Goal: Communication & Community: Answer question/provide support

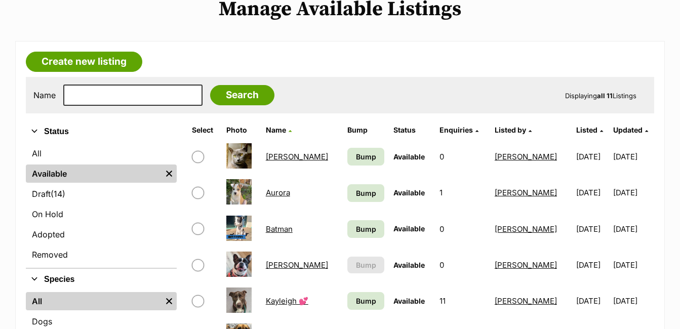
scroll to position [132, 0]
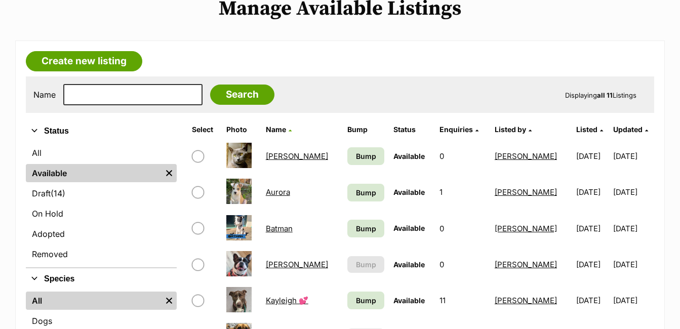
click at [280, 193] on link "Aurora" at bounding box center [278, 192] width 24 height 10
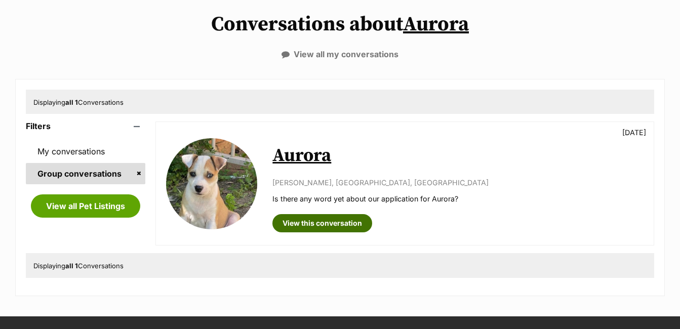
click at [331, 219] on link "View this conversation" at bounding box center [323, 223] width 100 height 18
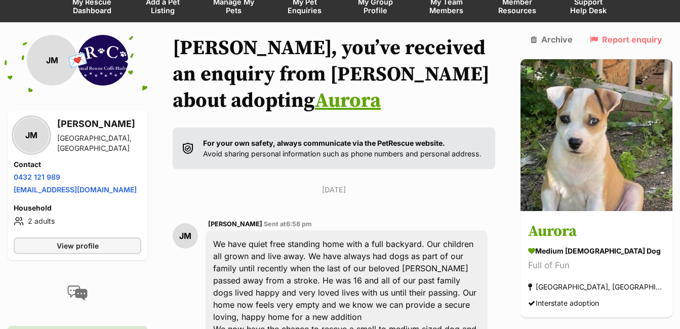
scroll to position [92, 0]
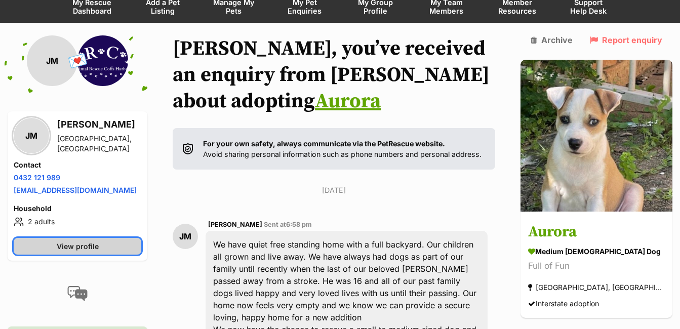
click at [89, 247] on span "View profile" at bounding box center [78, 246] width 42 height 11
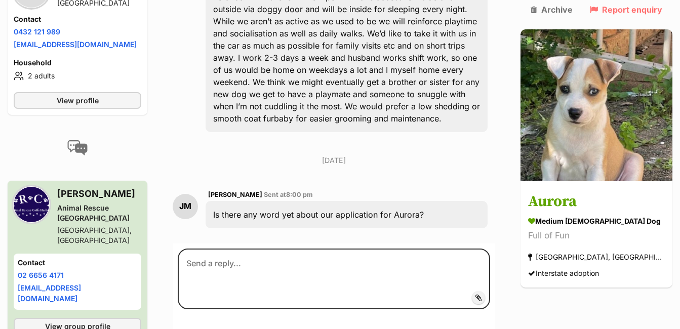
scroll to position [464, 0]
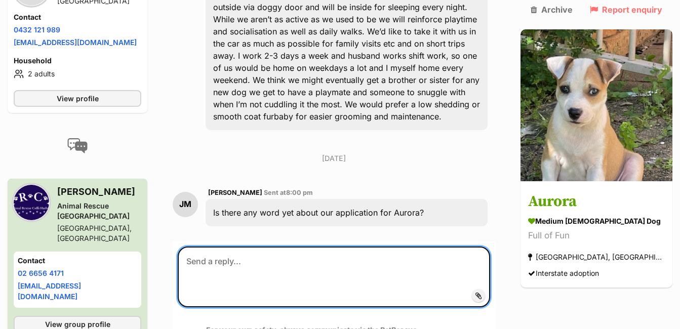
click at [262, 247] on textarea at bounding box center [334, 277] width 313 height 61
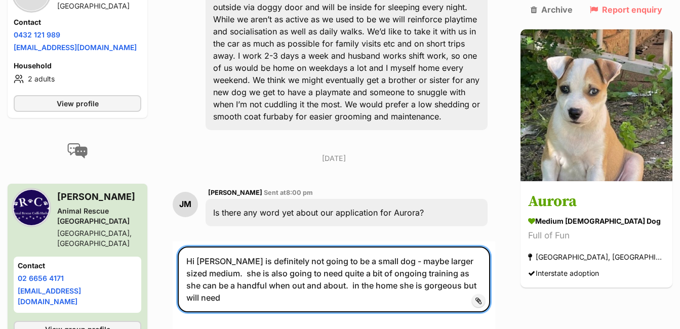
click at [423, 251] on textarea "Hi Jane Aurora is definitely not going to be a small dog - maybe larger sized m…" at bounding box center [334, 280] width 313 height 66
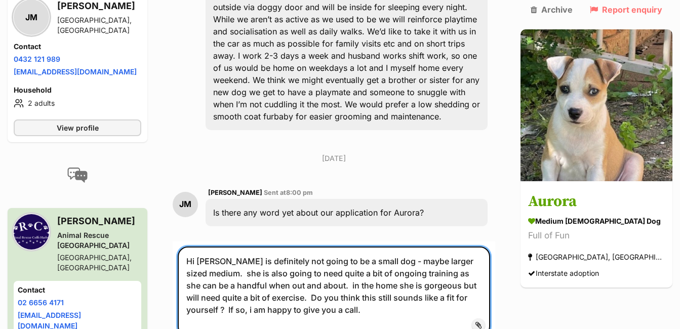
type textarea "Hi Jane Aurora is definitely not going to be a small dog - maybe larger sized m…"
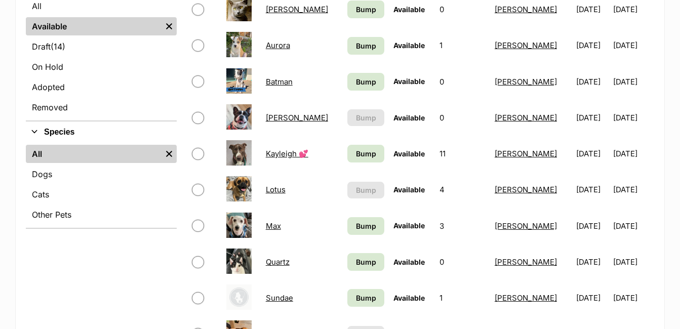
scroll to position [280, 0]
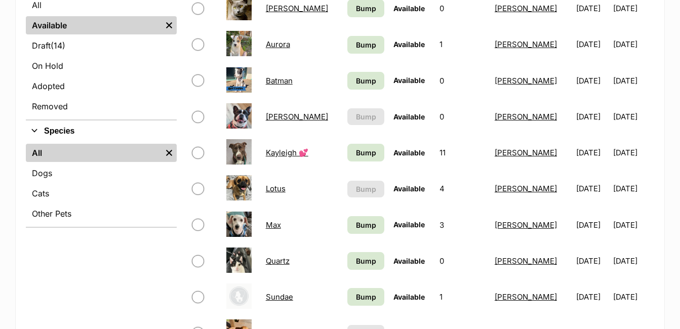
click at [276, 228] on link "Max" at bounding box center [273, 225] width 15 height 10
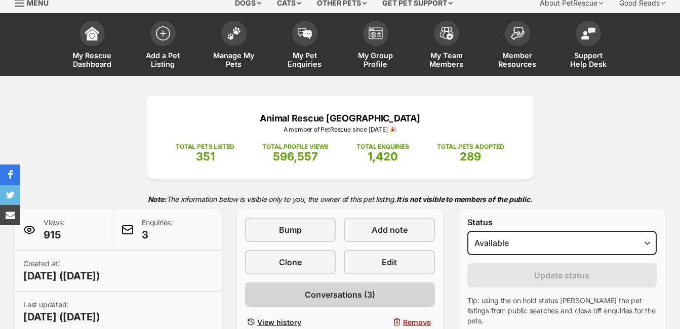
scroll to position [39, 0]
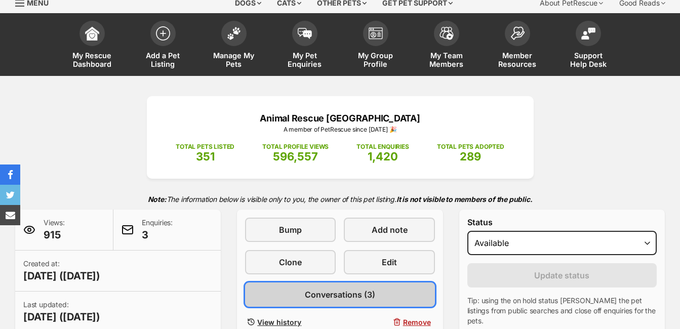
click at [376, 300] on link "Conversations (3)" at bounding box center [339, 295] width 189 height 24
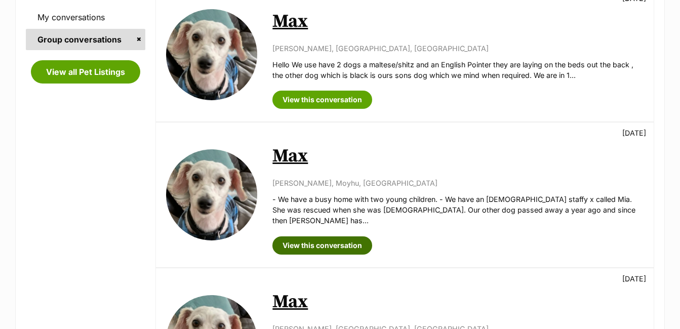
scroll to position [300, 0]
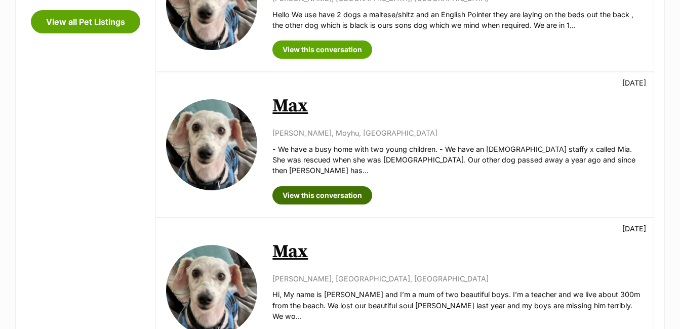
click at [325, 186] on link "View this conversation" at bounding box center [323, 195] width 100 height 18
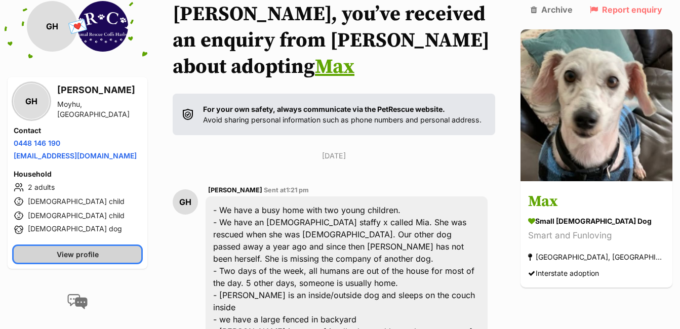
click at [99, 252] on span "View profile" at bounding box center [78, 254] width 42 height 11
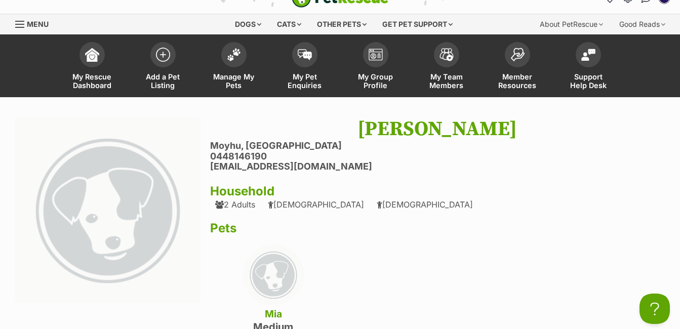
scroll to position [15, 0]
